Goal: Information Seeking & Learning: Understand process/instructions

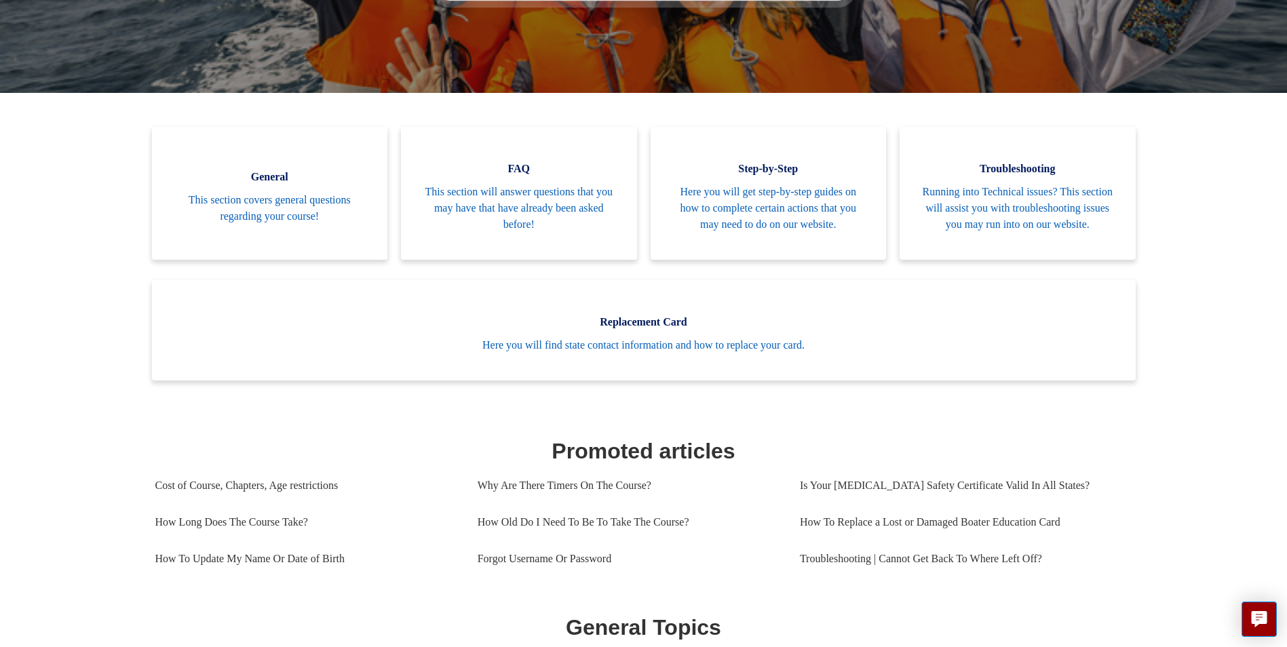
scroll to position [115, 0]
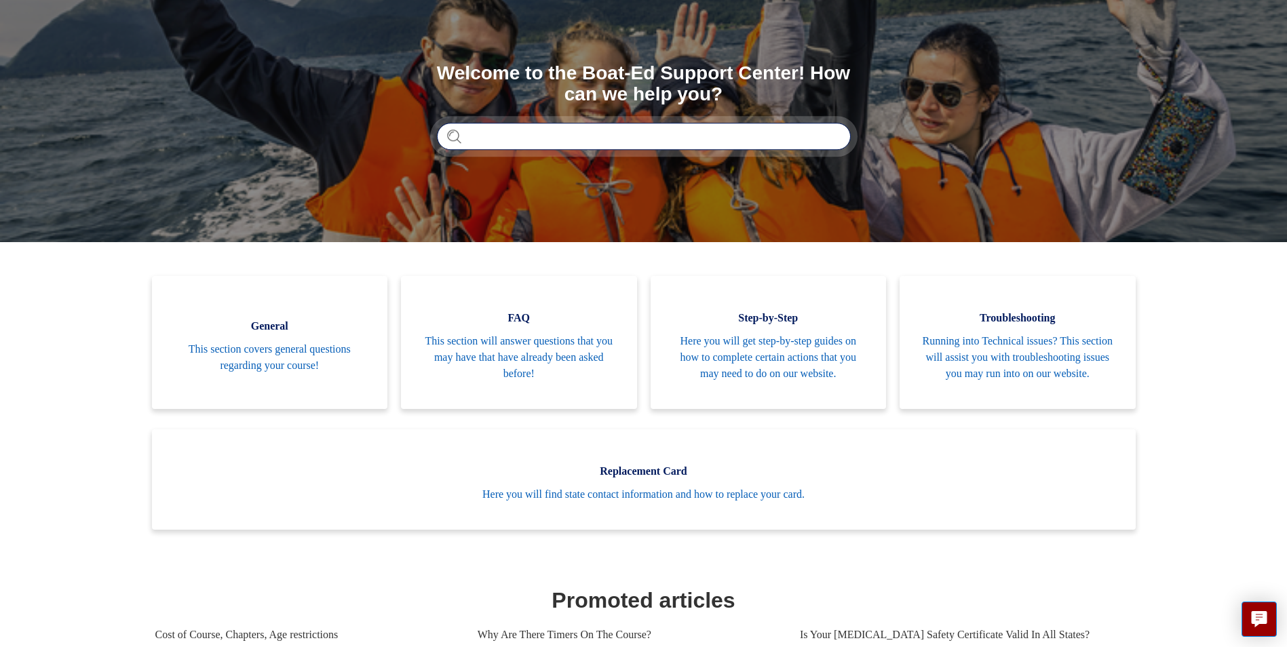
click at [546, 132] on input "Search" at bounding box center [644, 136] width 414 height 27
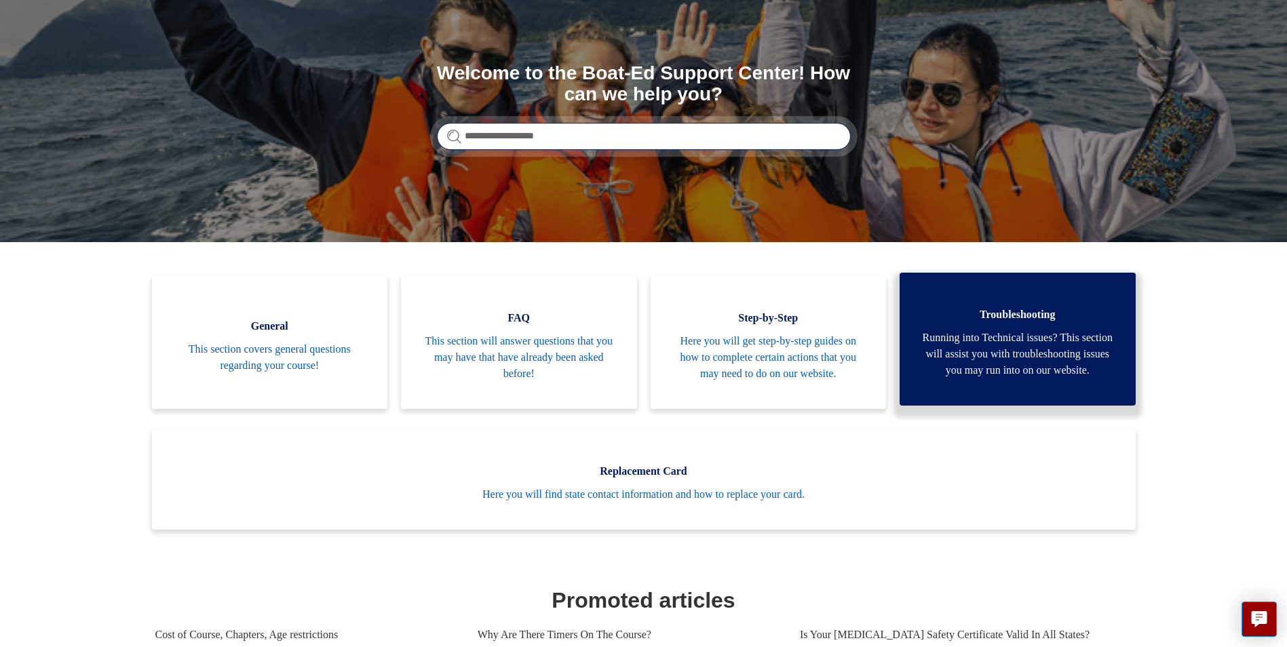
type input "**********"
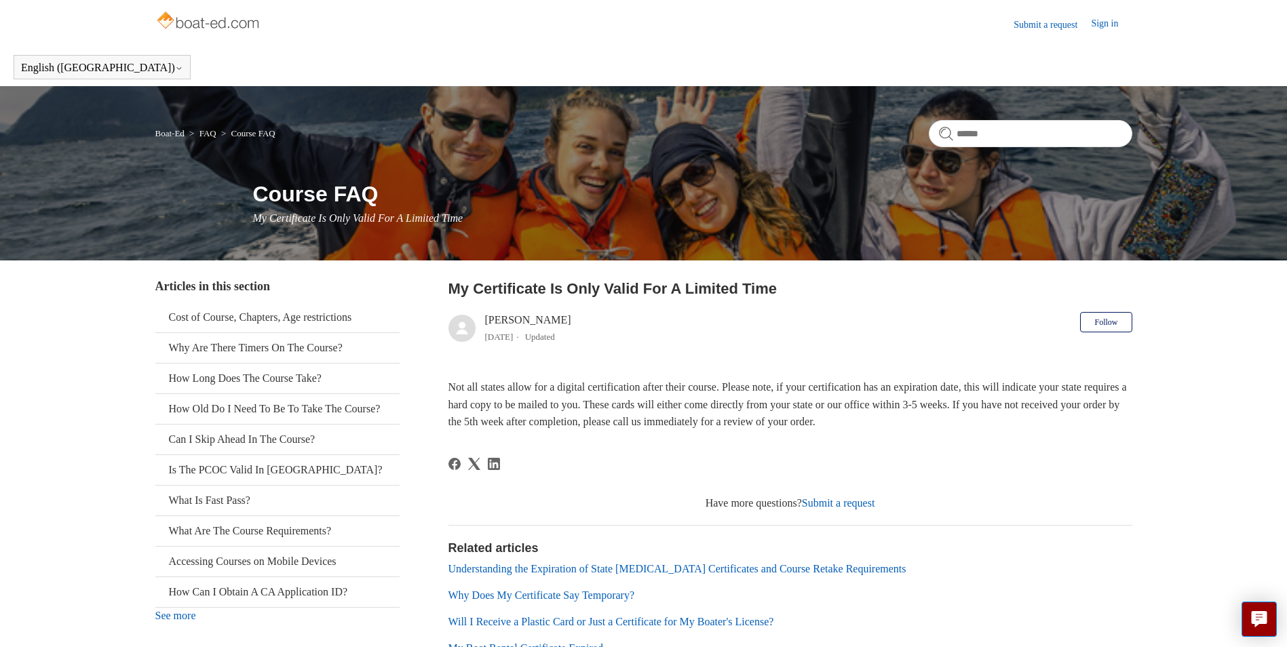
scroll to position [131, 0]
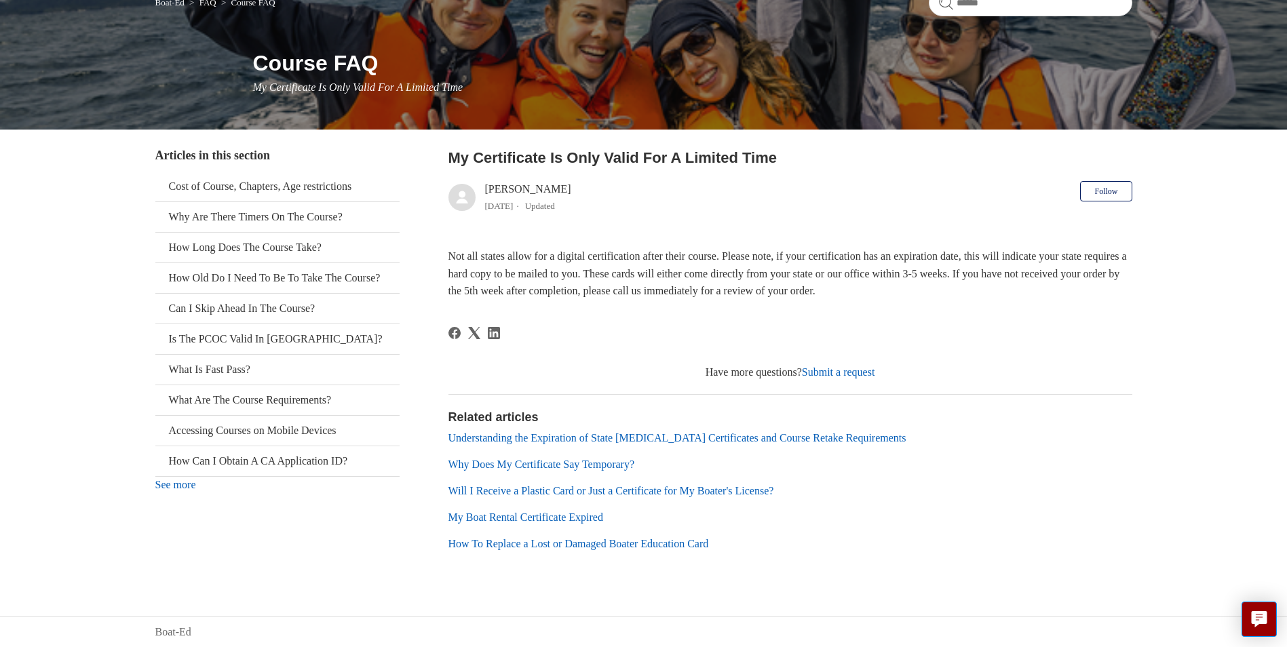
click at [544, 518] on link "My Boat Rental Certificate Expired" at bounding box center [525, 517] width 155 height 12
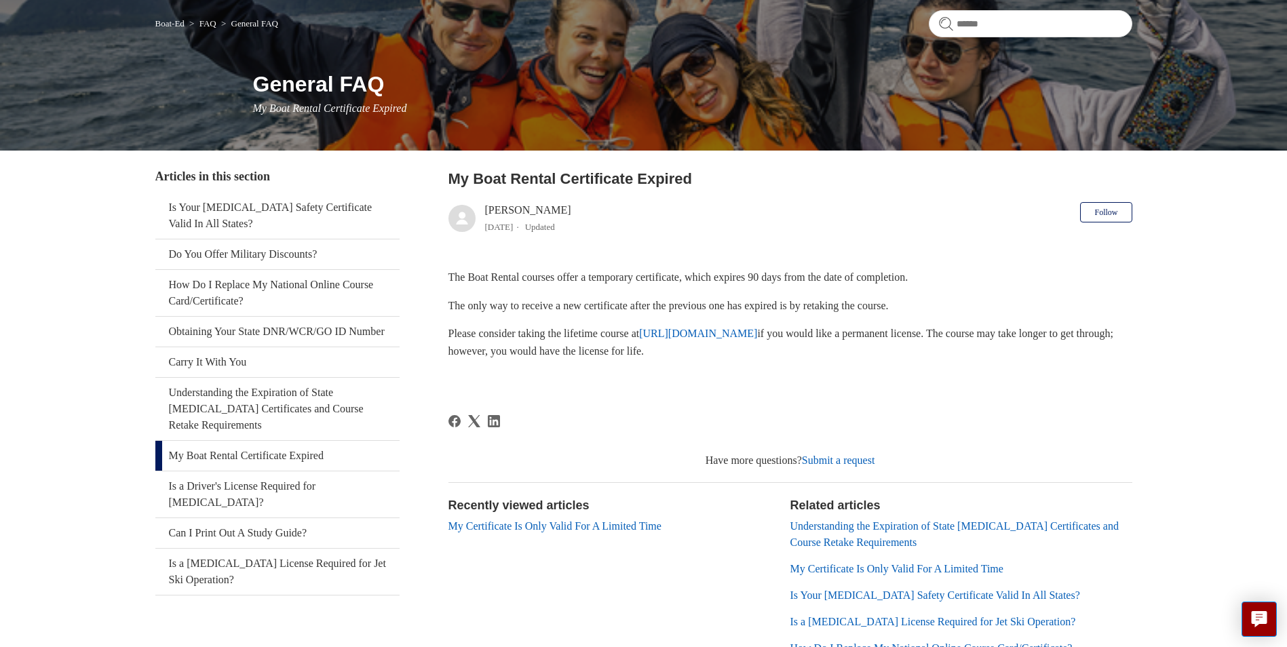
scroll to position [79, 0]
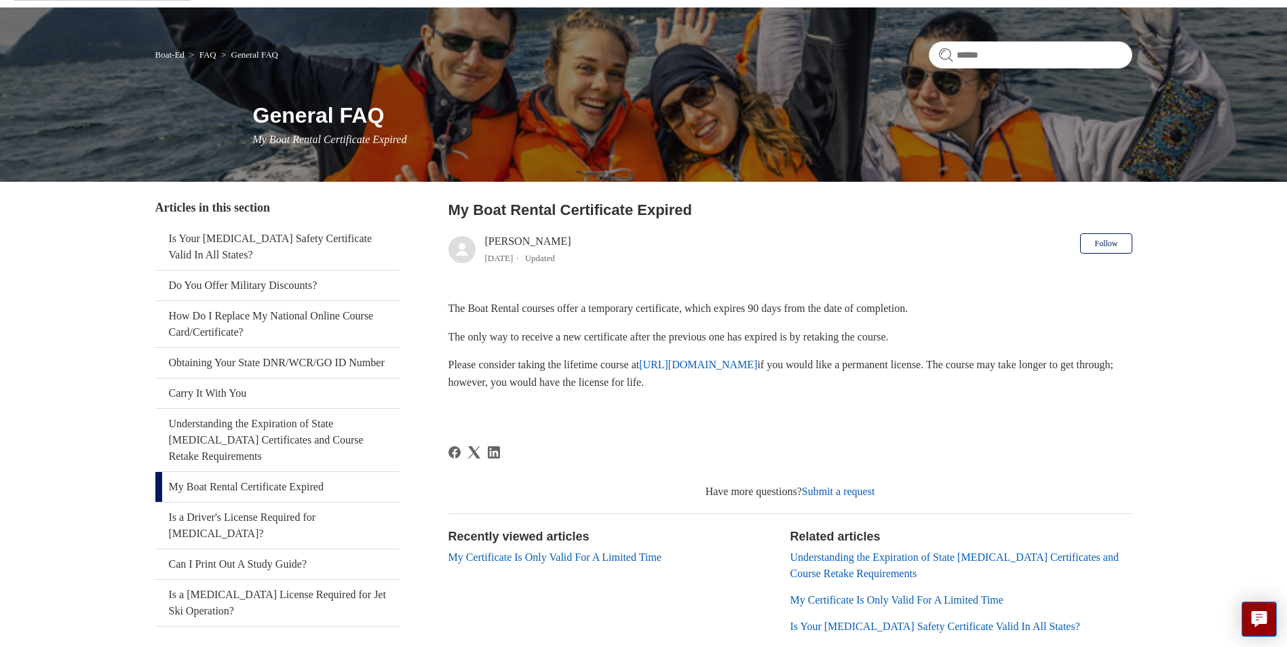
click at [227, 486] on link "My Boat Rental Certificate Expired" at bounding box center [277, 487] width 244 height 30
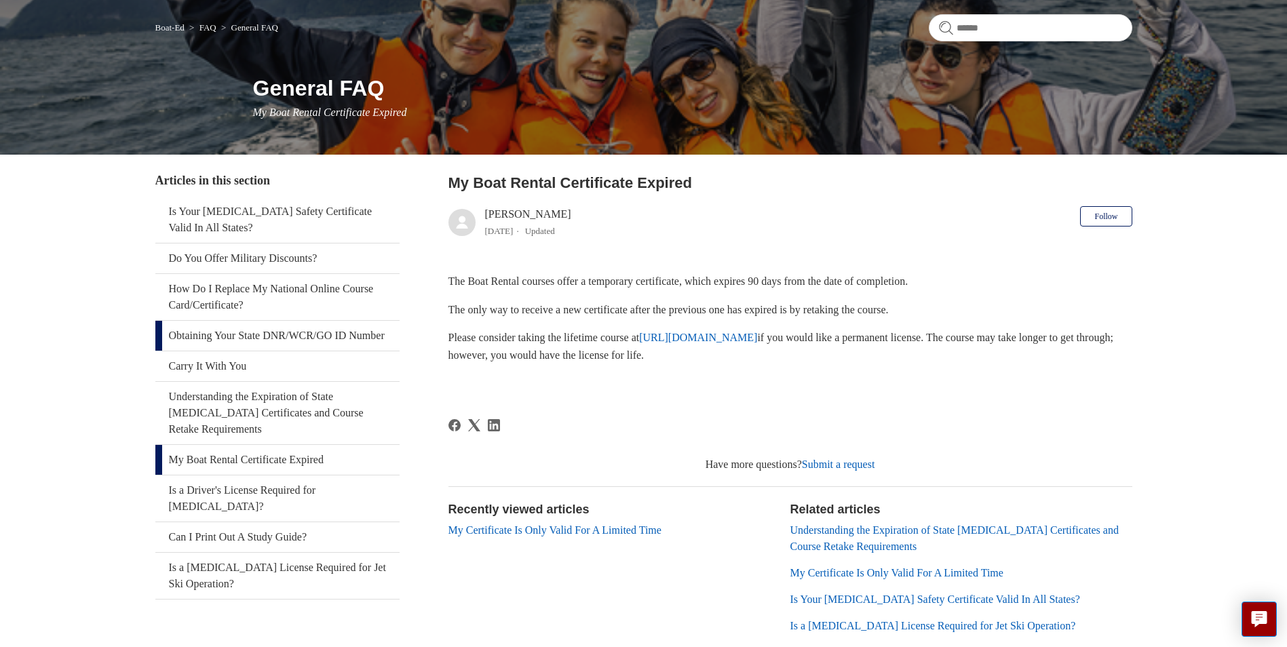
scroll to position [136, 0]
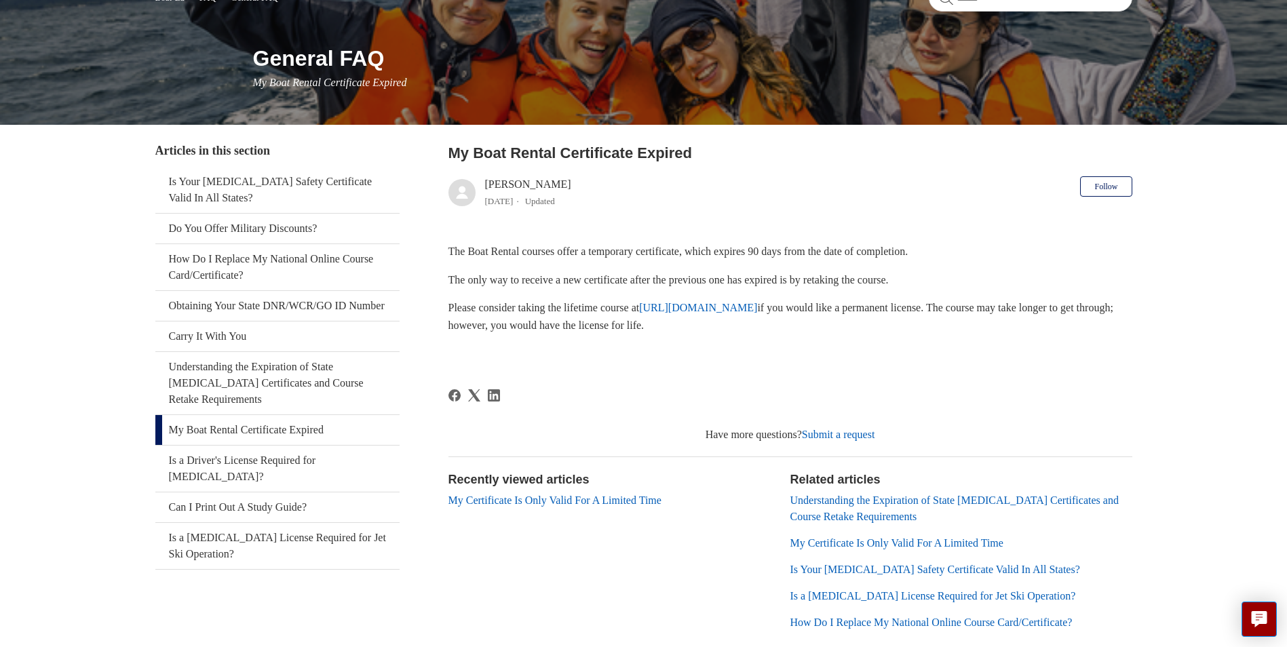
click at [738, 305] on link "[URL][DOMAIN_NAME]" at bounding box center [698, 308] width 118 height 12
